Goal: Task Accomplishment & Management: Manage account settings

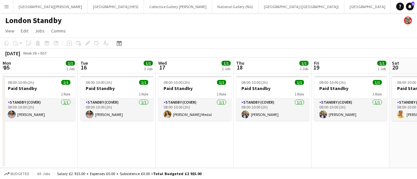
scroll to position [0, 174]
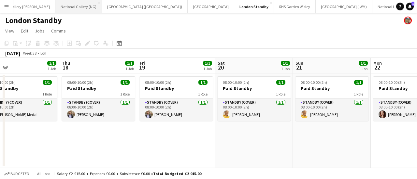
click at [55, 6] on button "National Gallery (NG) Close" at bounding box center [78, 6] width 47 height 13
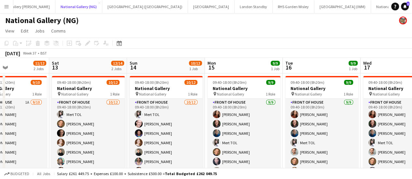
scroll to position [0, 157]
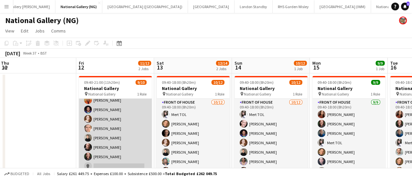
click at [89, 123] on app-card-role "Front of House 1A [DATE] 09:40-21:00 (11h20m) [PERSON_NAME] [PERSON_NAME] [PERS…" at bounding box center [115, 119] width 73 height 107
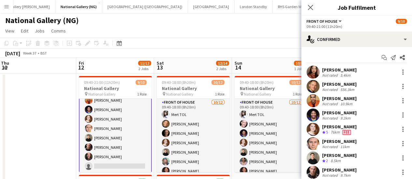
scroll to position [47, 0]
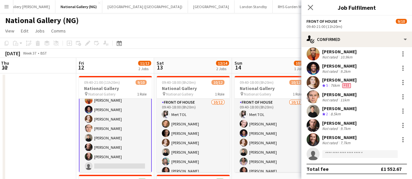
click at [313, 138] on app-user-avatar at bounding box center [312, 139] width 13 height 13
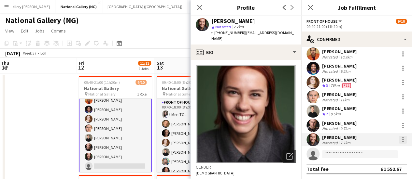
click at [399, 139] on div at bounding box center [403, 140] width 8 height 8
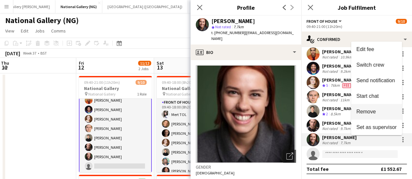
click at [375, 111] on span "Remove" at bounding box center [376, 112] width 40 height 6
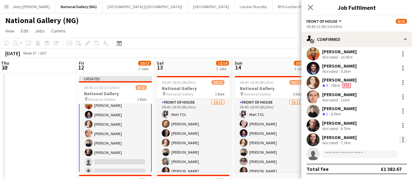
click at [399, 141] on div at bounding box center [403, 140] width 8 height 8
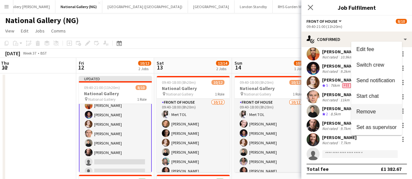
click at [374, 115] on span "Remove" at bounding box center [366, 112] width 20 height 6
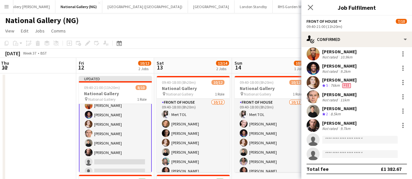
click at [259, 41] on app-toolbar "Copy Paste Paste Ctrl+V Paste with crew Ctrl+Shift+V Paste linked Job [GEOGRAPH…" at bounding box center [206, 43] width 412 height 11
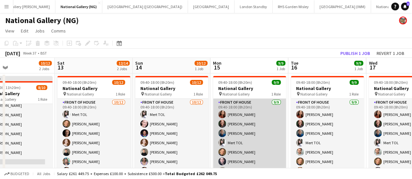
scroll to position [0, 254]
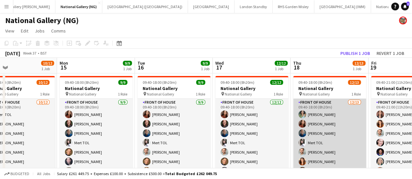
click at [325, 114] on app-card-role "Front of House [DATE] 09:40-18:00 (8h20m) [PERSON_NAME] [PERSON_NAME] [PERSON_N…" at bounding box center [329, 166] width 73 height 135
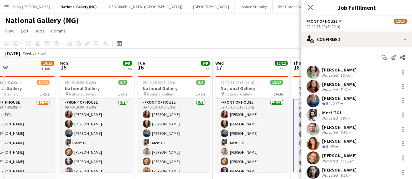
click at [325, 114] on div "Mert TOL" at bounding box center [336, 113] width 29 height 6
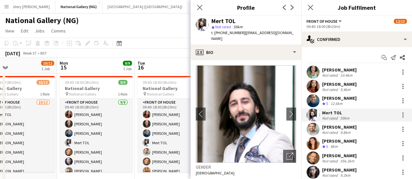
scroll to position [90, 0]
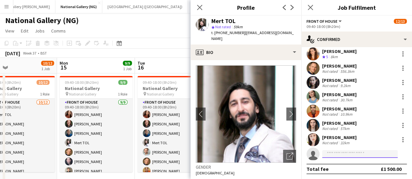
click at [327, 153] on input at bounding box center [360, 154] width 76 height 8
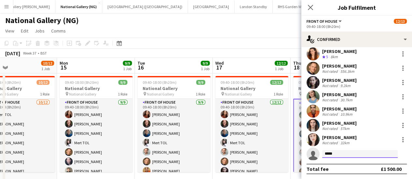
click at [329, 153] on input "*****" at bounding box center [360, 154] width 76 height 8
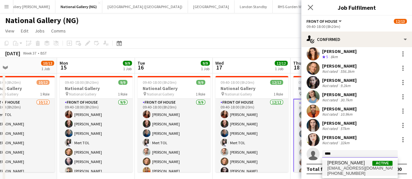
type input "****"
click at [339, 165] on span "[PERSON_NAME]" at bounding box center [345, 163] width 37 height 6
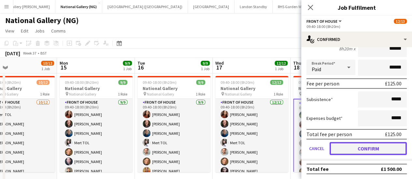
click at [344, 152] on button "Confirm" at bounding box center [367, 148] width 77 height 13
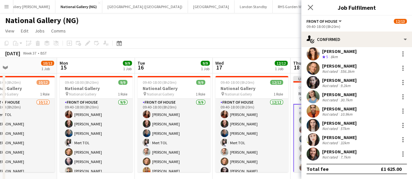
click at [253, 16] on div "National Gallery (NG)" at bounding box center [206, 19] width 412 height 12
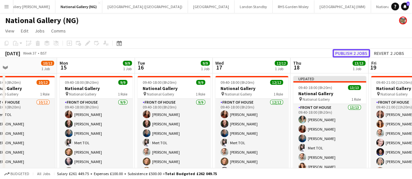
click at [344, 50] on button "Publish 2 jobs" at bounding box center [350, 53] width 37 height 8
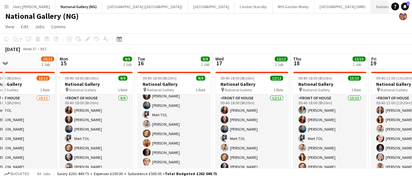
scroll to position [0, 163]
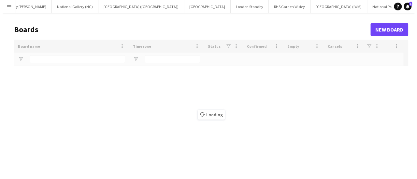
scroll to position [0, 161]
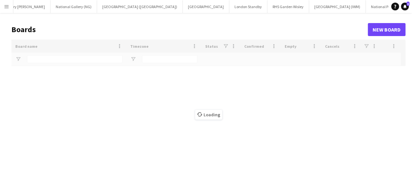
type input "******"
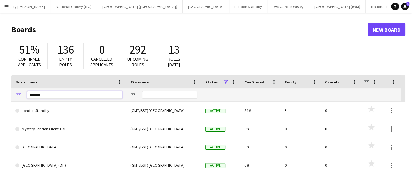
click at [70, 97] on input "******" at bounding box center [74, 95] width 95 height 8
click at [309, 7] on button "[GEOGRAPHIC_DATA] (IWM) Close" at bounding box center [337, 6] width 57 height 13
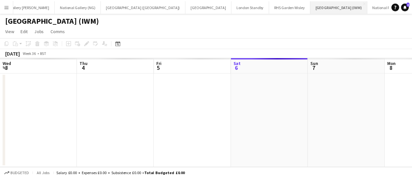
scroll to position [0, 156]
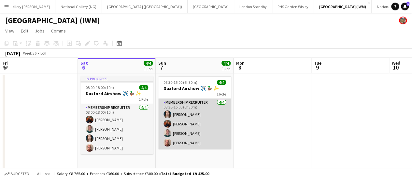
click at [184, 132] on app-card-role "Membership Recruiter [DATE] 08:30-15:00 (6h30m) [PERSON_NAME] [PERSON_NAME] [PE…" at bounding box center [194, 124] width 73 height 50
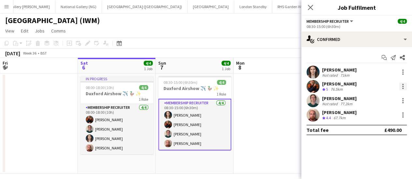
click at [400, 87] on div at bounding box center [403, 87] width 8 height 8
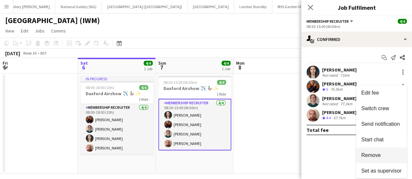
scroll to position [6, 0]
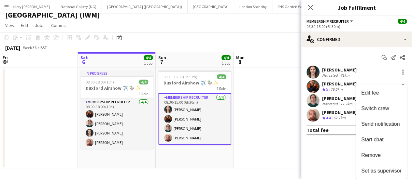
click at [336, 147] on div at bounding box center [206, 89] width 412 height 179
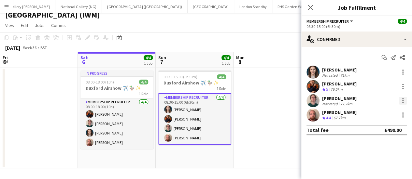
click at [404, 99] on div at bounding box center [403, 101] width 8 height 8
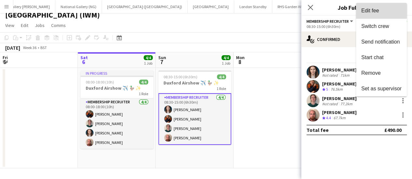
click at [375, 6] on button "Edit fee" at bounding box center [381, 11] width 51 height 16
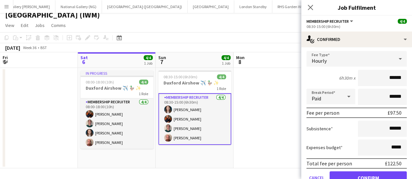
scroll to position [68, 0]
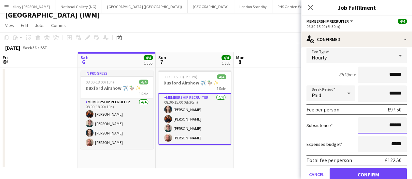
click at [388, 126] on input "******" at bounding box center [382, 126] width 49 height 16
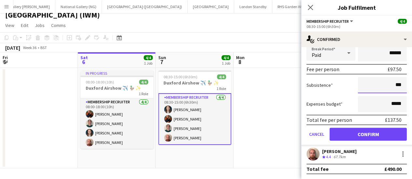
type input "***"
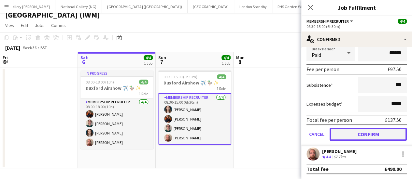
click at [350, 134] on button "Confirm" at bounding box center [367, 134] width 77 height 13
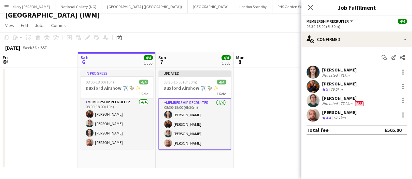
click at [201, 35] on app-toolbar "Copy Paste Paste Ctrl+V Paste with crew Ctrl+Shift+V Paste linked Job [GEOGRAPH…" at bounding box center [206, 37] width 412 height 11
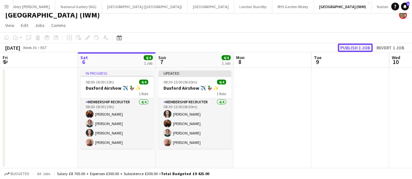
click at [355, 48] on button "Publish 1 job" at bounding box center [355, 48] width 35 height 8
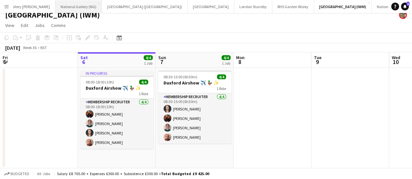
click at [55, 4] on button "National Gallery (NG) Close" at bounding box center [78, 6] width 47 height 13
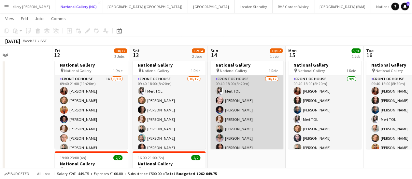
scroll to position [52, 0]
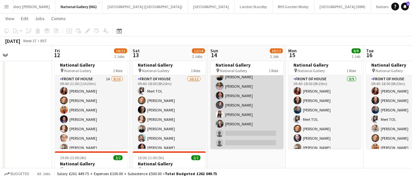
click at [235, 102] on app-card-role "Front of House [DATE] 09:40-18:00 (8h20m) Mert TOL [PERSON_NAME] [PERSON_NAME] …" at bounding box center [246, 86] width 73 height 126
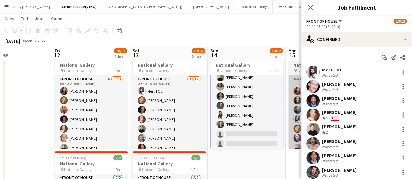
scroll to position [53, 0]
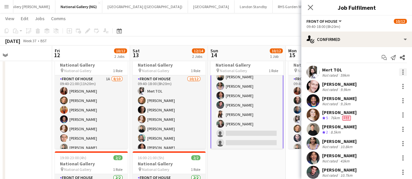
click at [402, 72] on div at bounding box center [402, 72] width 1 height 1
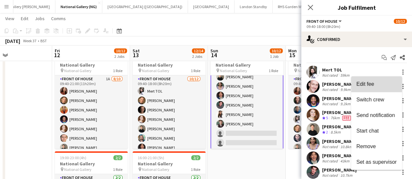
click at [385, 82] on span "Edit fee" at bounding box center [376, 84] width 40 height 6
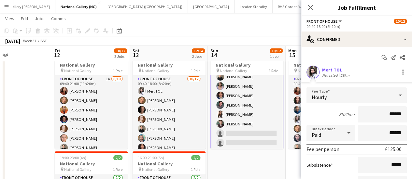
scroll to position [50, 0]
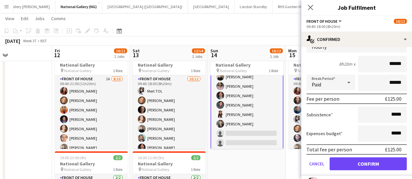
click at [256, 26] on app-toolbar "Copy Paste Paste Ctrl+V Paste with crew Ctrl+Shift+V Paste linked Job [GEOGRAPH…" at bounding box center [206, 30] width 412 height 11
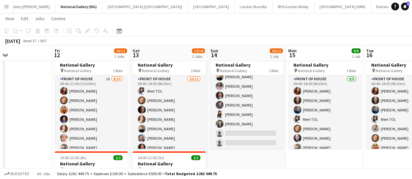
click at [282, 28] on app-toolbar "Copy Paste Paste Ctrl+V Paste with crew Ctrl+Shift+V Paste linked Job [GEOGRAPH…" at bounding box center [206, 30] width 412 height 11
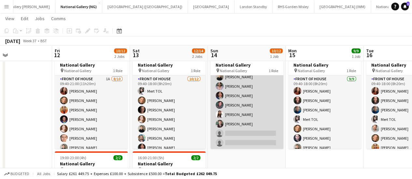
scroll to position [37, 0]
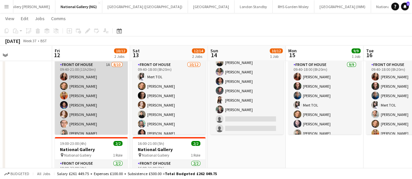
click at [77, 132] on app-card-role "Front of House 1A [DATE] 09:40-21:00 (11h20m) [PERSON_NAME] [PERSON_NAME] [PERS…" at bounding box center [91, 114] width 73 height 107
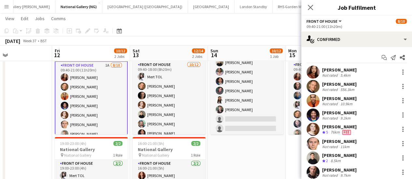
click at [341, 108] on div "[PERSON_NAME] Not rated 5.4km [PERSON_NAME] Not rated 556.3km [PERSON_NAME] Not…" at bounding box center [356, 137] width 111 height 142
click at [341, 111] on div "[PERSON_NAME]" at bounding box center [339, 113] width 35 height 6
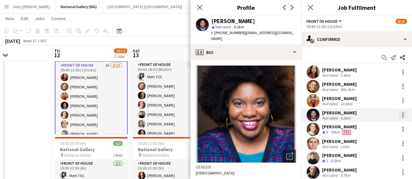
click at [399, 116] on div at bounding box center [403, 115] width 8 height 8
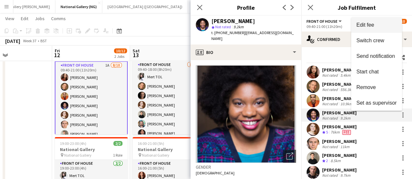
click at [373, 23] on span "Edit fee" at bounding box center [365, 25] width 18 height 6
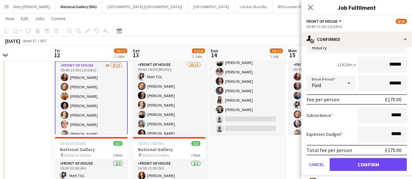
scroll to position [93, 0]
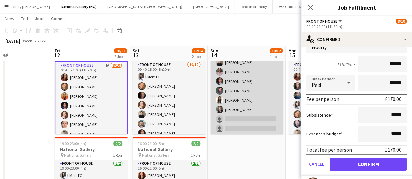
click at [253, 127] on app-card-role "Front of House [DATE] 09:40-18:00 (8h20m) Mert TOL [PERSON_NAME] [PERSON_NAME] …" at bounding box center [246, 72] width 73 height 126
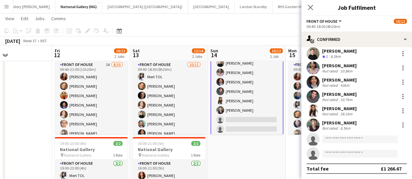
scroll to position [53, 0]
click at [356, 138] on input at bounding box center [360, 140] width 76 height 8
click at [265, 148] on app-date-cell "09:40-18:00 (8h20m) 10/12 National Gallery pin National Gallery 1 Role Front of…" at bounding box center [247, 121] width 78 height 170
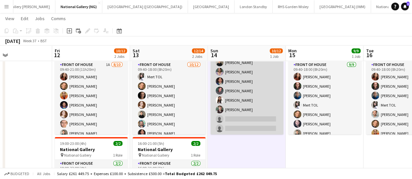
click at [247, 114] on app-card-role "Front of House [DATE] 09:40-18:00 (8h20m) Mert TOL [PERSON_NAME] [PERSON_NAME] …" at bounding box center [246, 72] width 73 height 126
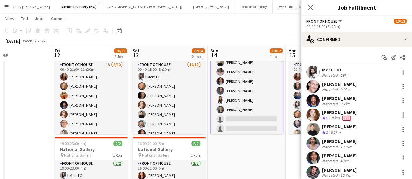
scroll to position [76, 0]
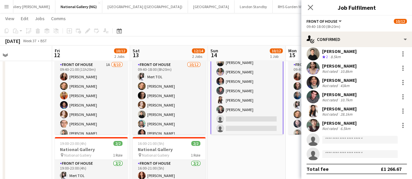
click at [329, 134] on app-invite-slot "single-neutral-actions" at bounding box center [356, 139] width 111 height 13
click at [331, 138] on input at bounding box center [360, 140] width 76 height 8
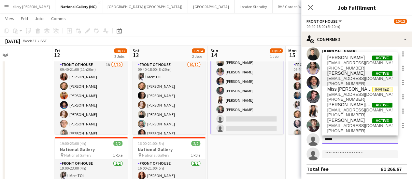
type input "*****"
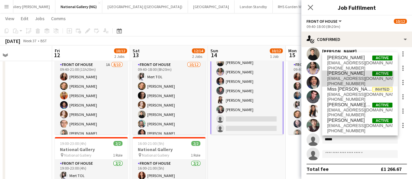
click at [349, 75] on span "[PERSON_NAME]" at bounding box center [345, 74] width 37 height 6
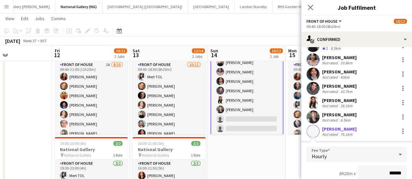
scroll to position [223, 0]
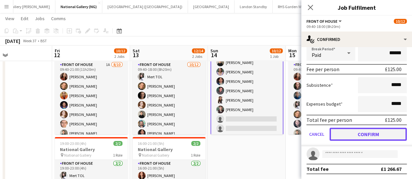
click at [349, 132] on button "Confirm" at bounding box center [367, 134] width 77 height 13
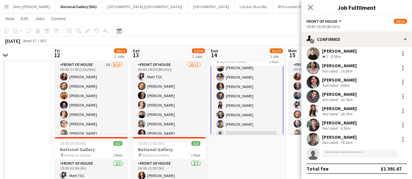
scroll to position [76, 0]
click at [236, 166] on app-date-cell "Updated 09:40-18:00 (8h20m) 11/12 National Gallery pin National Gallery 1 Role …" at bounding box center [247, 121] width 78 height 170
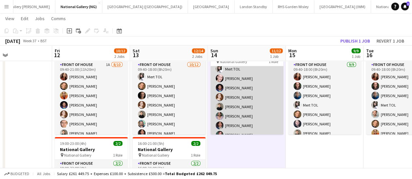
scroll to position [57, 0]
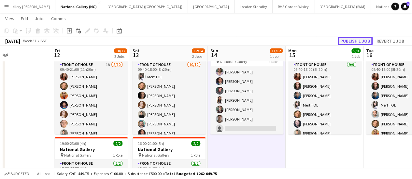
click at [347, 39] on button "Publish 1 job" at bounding box center [355, 41] width 35 height 8
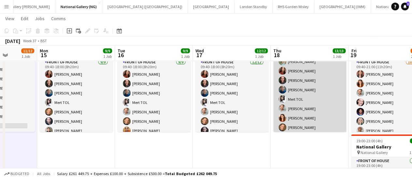
scroll to position [0, 0]
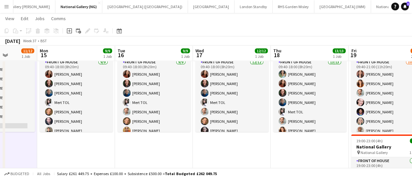
click at [11, 9] on button "Menu" at bounding box center [6, 6] width 13 height 13
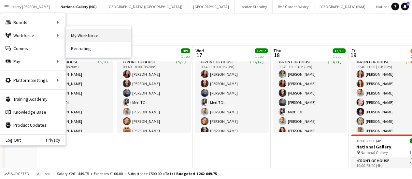
click at [79, 32] on link "My Workforce" at bounding box center [98, 35] width 65 height 13
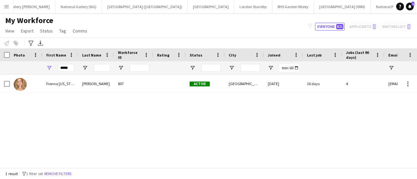
click at [149, 38] on div "Notify workforce Add to tag Select at least one crew to tag him or her. Advance…" at bounding box center [208, 43] width 417 height 11
click at [189, 35] on div "My Workforce View Views Default view New view Update view Delete view Edit name…" at bounding box center [208, 27] width 417 height 22
click at [187, 2] on button "[GEOGRAPHIC_DATA] Close" at bounding box center [210, 6] width 47 height 13
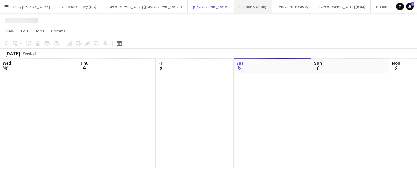
scroll to position [0, 156]
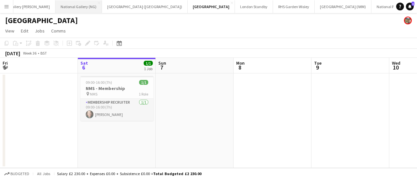
click at [55, 8] on button "National Gallery (NG) Close" at bounding box center [78, 6] width 47 height 13
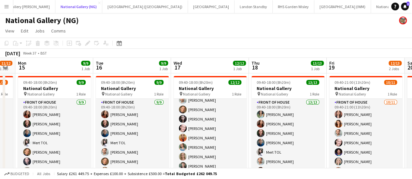
scroll to position [50, 0]
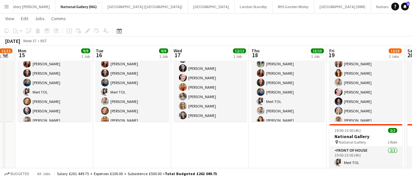
click at [12, 11] on button "Menu" at bounding box center [6, 6] width 13 height 13
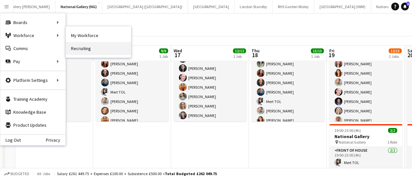
click at [92, 44] on link "Recruiting" at bounding box center [98, 48] width 65 height 13
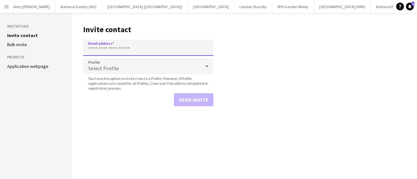
click at [112, 48] on input "Email address" at bounding box center [148, 48] width 130 height 16
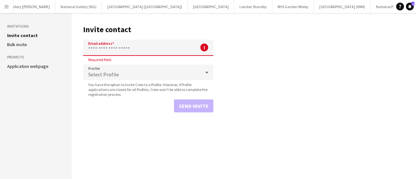
click at [137, 51] on input "Email address" at bounding box center [148, 48] width 130 height 16
paste input "**********"
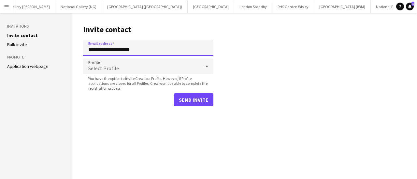
type input "**********"
click at [135, 66] on div "Select Profile" at bounding box center [141, 67] width 117 height 16
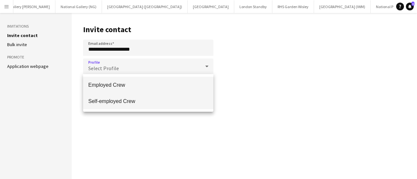
click at [124, 101] on span "Self-employed Crew" at bounding box center [148, 101] width 120 height 6
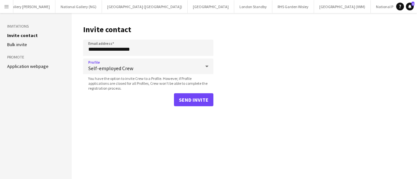
click at [124, 101] on div "Send invite" at bounding box center [148, 99] width 130 height 13
click at [183, 102] on button "Send invite" at bounding box center [193, 99] width 39 height 13
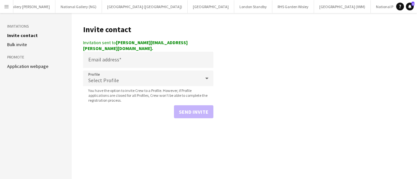
click at [10, 3] on button "Menu" at bounding box center [6, 6] width 13 height 13
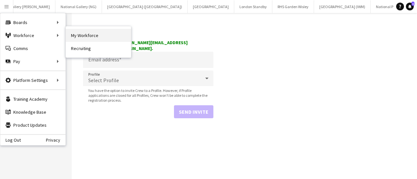
click at [78, 32] on link "My Workforce" at bounding box center [98, 35] width 65 height 13
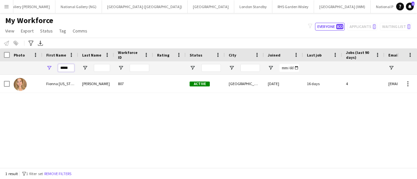
click at [67, 70] on input "*****" at bounding box center [66, 68] width 16 height 8
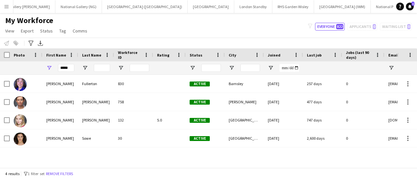
click at [108, 36] on div "My Workforce View Views Default view New view Update view Delete view Edit name…" at bounding box center [208, 27] width 417 height 22
click at [65, 70] on input "*****" at bounding box center [66, 68] width 16 height 8
click at [64, 65] on input "*****" at bounding box center [66, 68] width 16 height 8
click at [68, 66] on input "*****" at bounding box center [66, 68] width 16 height 8
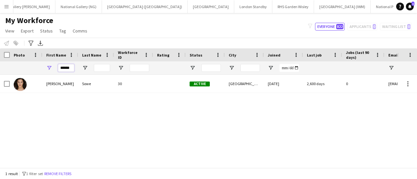
type input "******"
click at [108, 66] on input "Last Name Filter Input" at bounding box center [102, 68] width 16 height 8
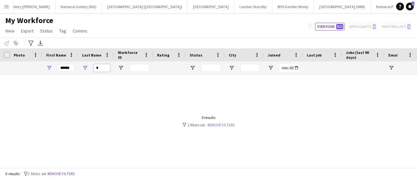
type input "*"
click at [213, 126] on link "Remove filters" at bounding box center [220, 125] width 27 height 5
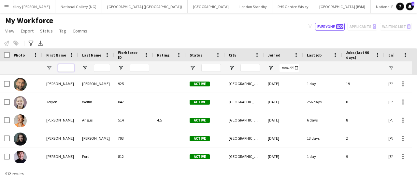
click at [68, 69] on input "First Name Filter Input" at bounding box center [66, 68] width 16 height 8
click at [5, 11] on button "Menu" at bounding box center [6, 6] width 13 height 13
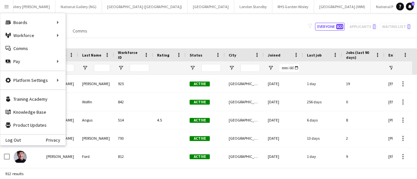
click at [218, 26] on div "My Workforce View Views Default view New view Update view Delete view Edit name…" at bounding box center [208, 27] width 417 height 22
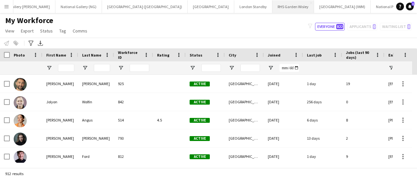
click at [272, 10] on button "RHS Garden Wisley Close" at bounding box center [293, 6] width 42 height 13
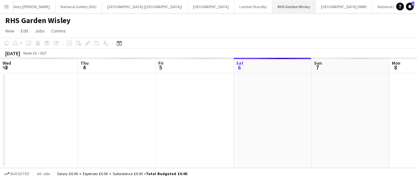
scroll to position [0, 156]
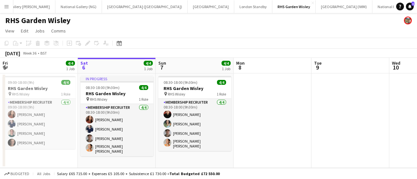
click at [6, 12] on button "Menu" at bounding box center [6, 6] width 13 height 13
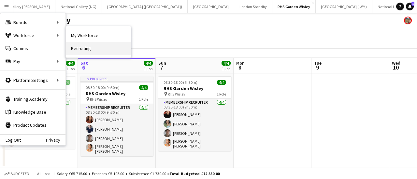
click at [85, 48] on link "Recruiting" at bounding box center [98, 48] width 65 height 13
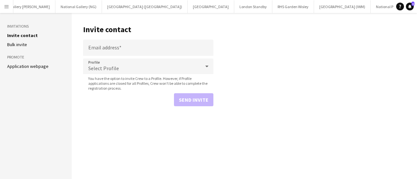
click at [5, 5] on app-icon "Menu" at bounding box center [6, 6] width 5 height 5
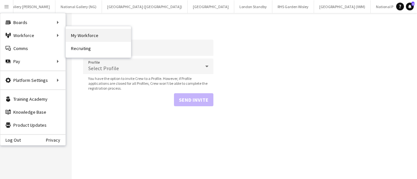
click at [76, 38] on link "My Workforce" at bounding box center [98, 35] width 65 height 13
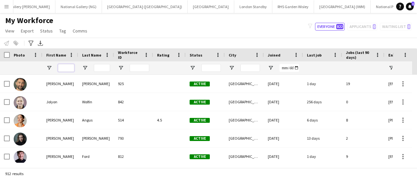
click at [67, 67] on input "First Name Filter Input" at bounding box center [66, 68] width 16 height 8
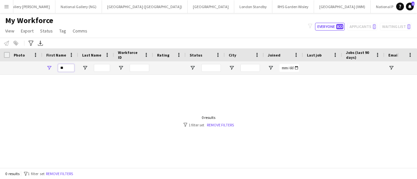
type input "*"
